Goal: Find specific page/section: Find specific page/section

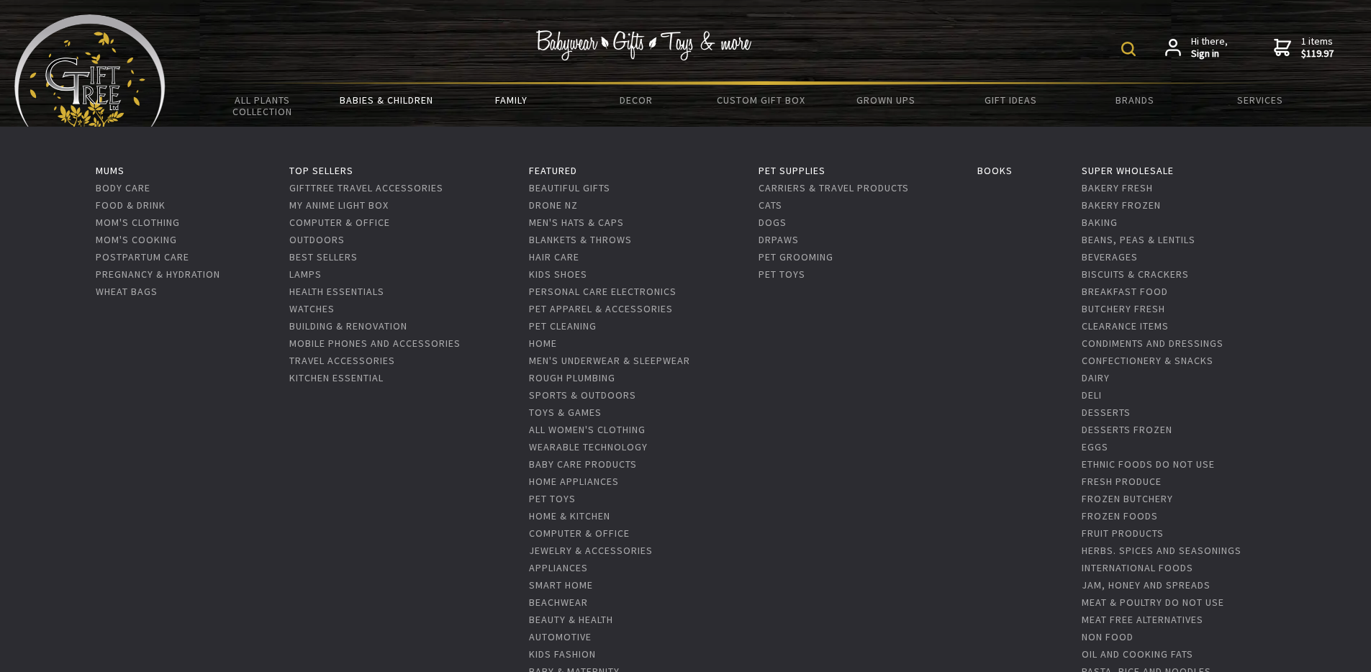
click at [512, 99] on link "Family" at bounding box center [511, 100] width 125 height 30
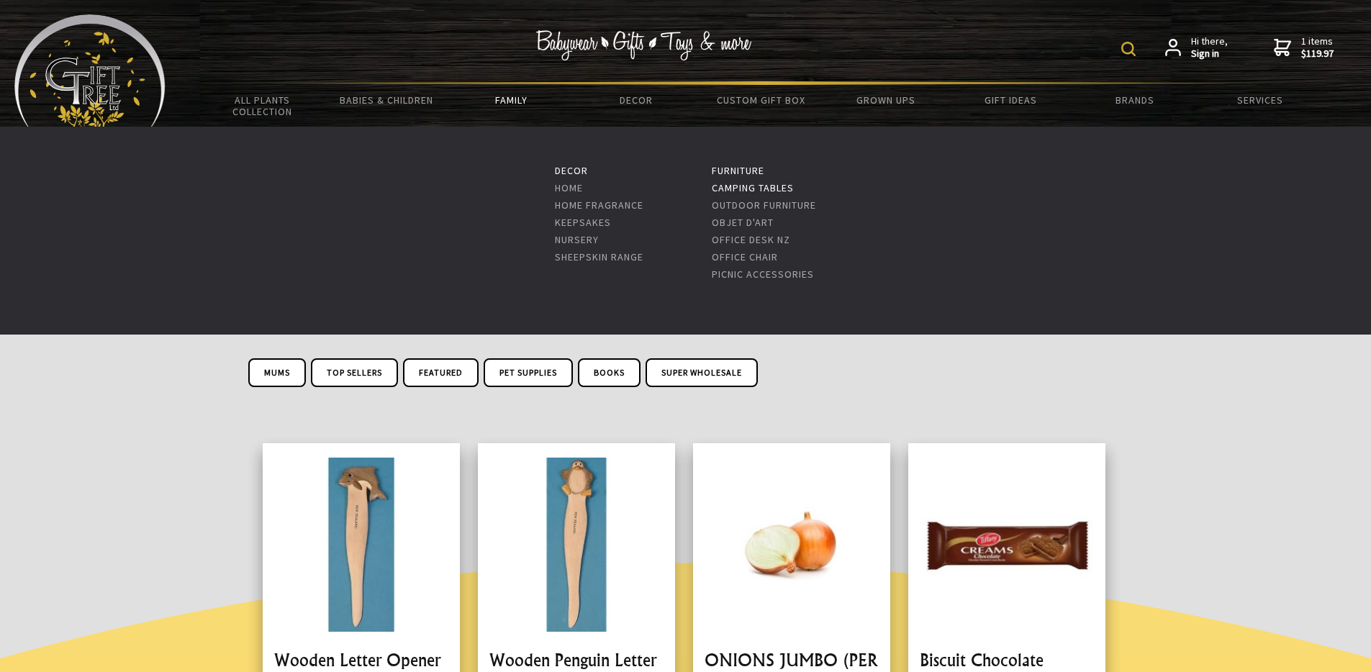
click at [733, 191] on link "Camping Tables" at bounding box center [753, 187] width 82 height 13
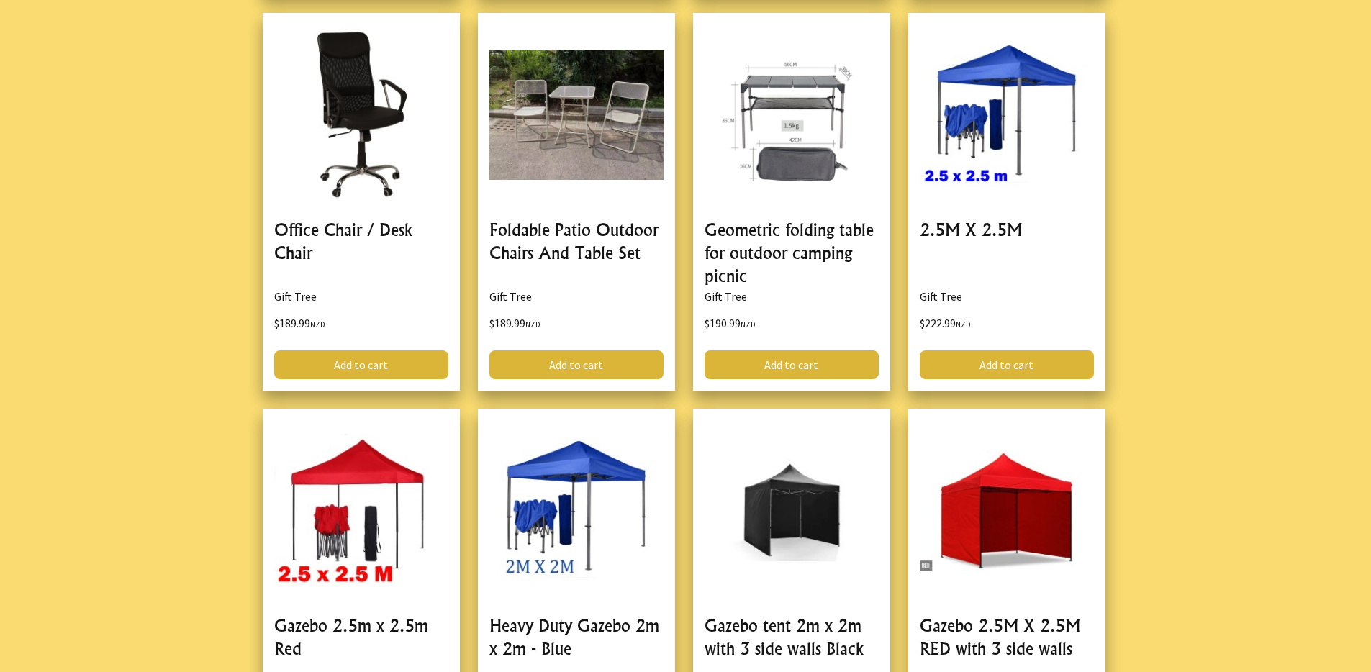
scroll to position [4006, 0]
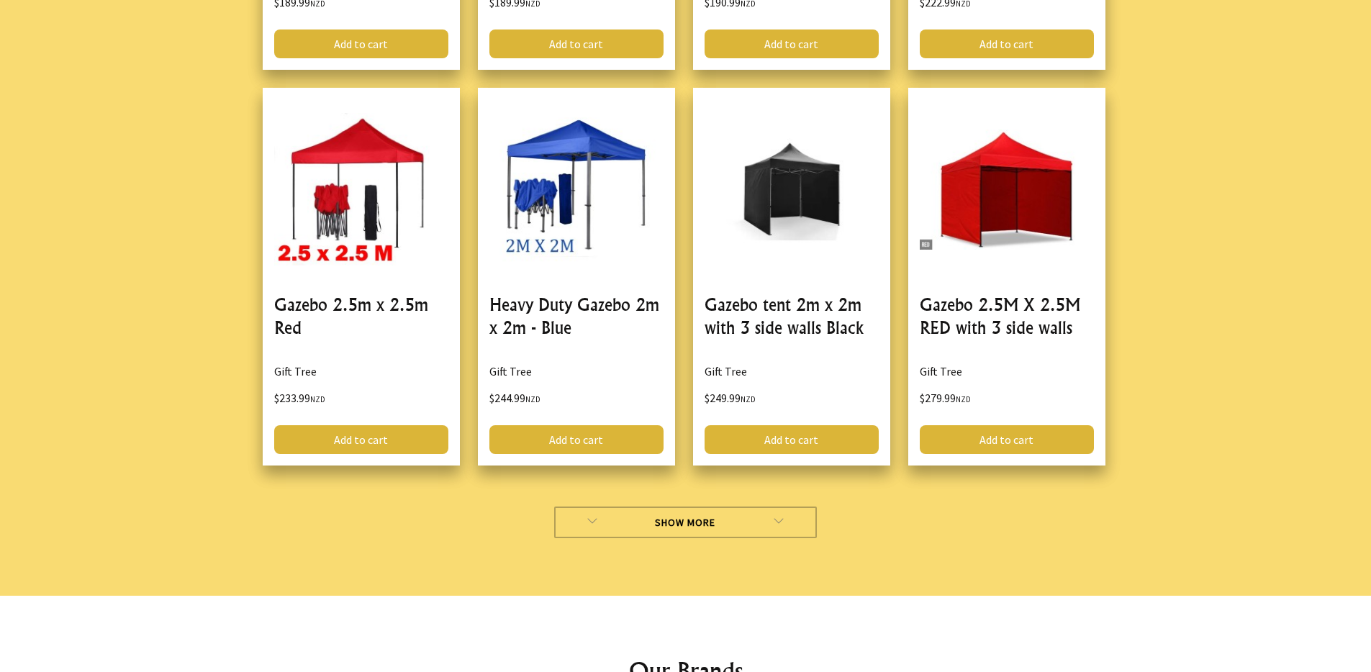
click at [704, 507] on link "Show More" at bounding box center [685, 523] width 263 height 32
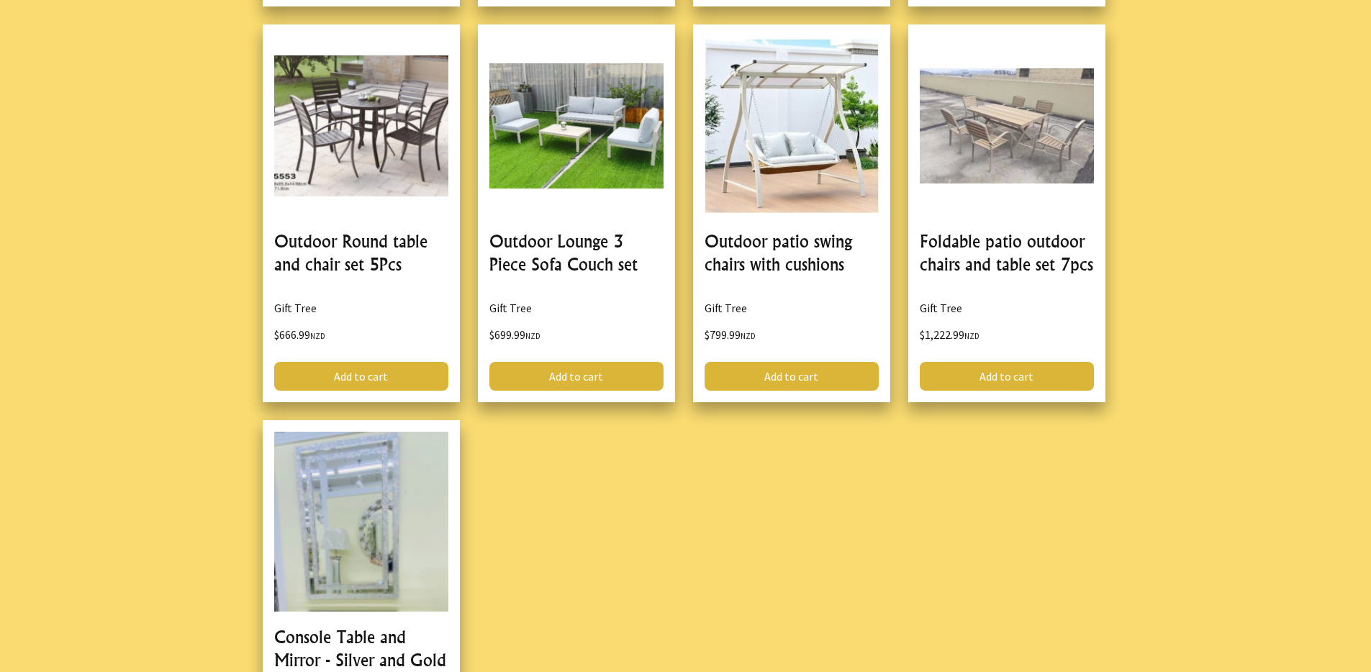
scroll to position [4775, 0]
